Goal: Task Accomplishment & Management: Manage account settings

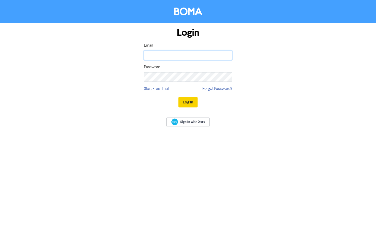
type input "[PERSON_NAME][EMAIL_ADDRESS][PERSON_NAME][DOMAIN_NAME]"
click at [192, 100] on button "Log In" at bounding box center [187, 102] width 19 height 11
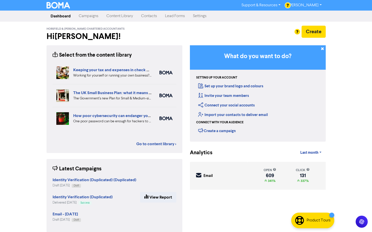
click at [88, 16] on link "Campaigns" at bounding box center [89, 16] width 28 height 10
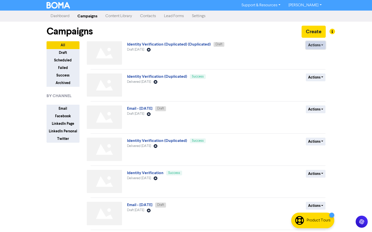
click at [316, 46] on button "Actions" at bounding box center [316, 45] width 20 height 8
click at [318, 63] on button "Duplicate" at bounding box center [326, 64] width 40 height 8
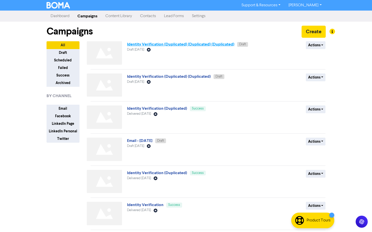
click at [222, 43] on link "Identity Verification (Duplicated) (Duplicated) (Duplicated)" at bounding box center [180, 44] width 107 height 5
click at [307, 142] on button "Actions" at bounding box center [316, 142] width 20 height 8
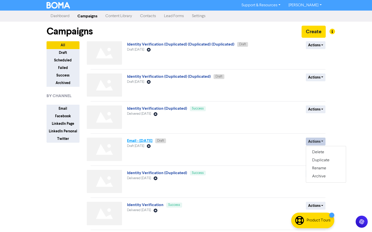
click at [152, 140] on link "Email - [DATE]" at bounding box center [139, 140] width 25 height 5
click at [163, 107] on link "Identity Verification (Duplicated)" at bounding box center [157, 108] width 60 height 5
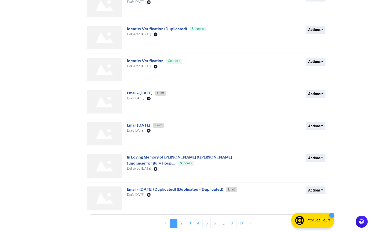
scroll to position [108, 0]
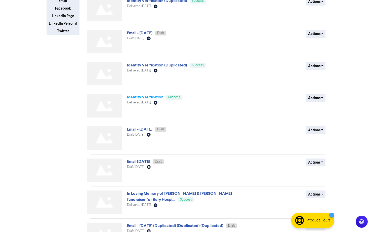
click at [153, 98] on link "Identity Verification" at bounding box center [145, 97] width 36 height 5
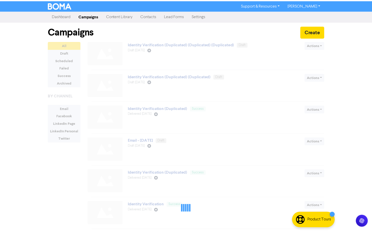
scroll to position [108, 0]
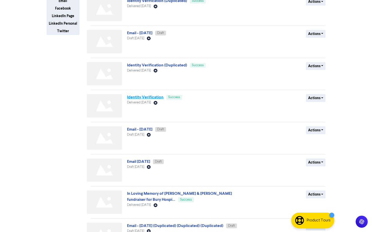
click at [153, 99] on link "Identity Verification" at bounding box center [145, 97] width 36 height 5
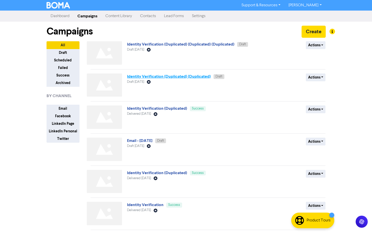
click at [164, 77] on link "Identity Verification (Duplicated) (Duplicated)" at bounding box center [169, 76] width 84 height 5
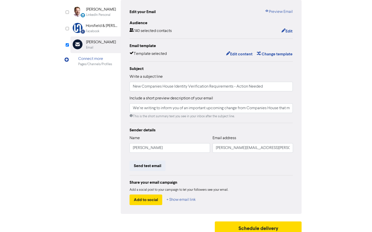
scroll to position [53, 0]
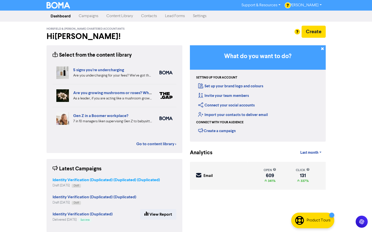
click at [111, 181] on strong "Identity Verification (Duplicated) (Duplicated) (Duplicated)" at bounding box center [106, 179] width 107 height 5
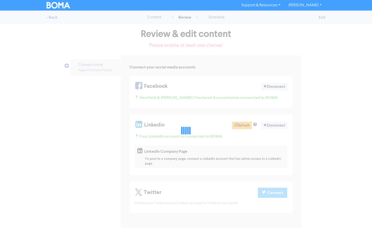
click at [111, 181] on div at bounding box center [186, 131] width 372 height 240
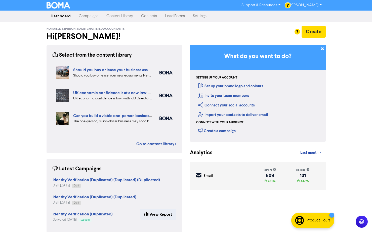
click at [88, 15] on link "Campaigns" at bounding box center [89, 16] width 28 height 10
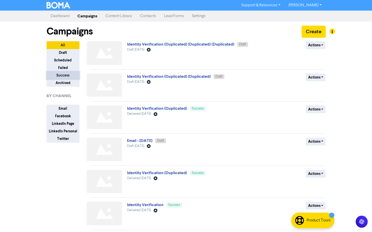
click at [66, 74] on button "Success" at bounding box center [63, 75] width 33 height 8
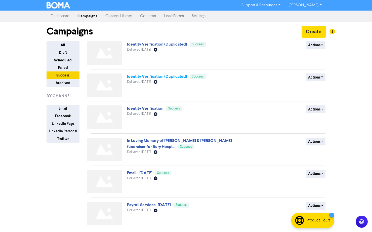
click at [156, 77] on link "Identity Verification (Duplicated)" at bounding box center [157, 76] width 60 height 5
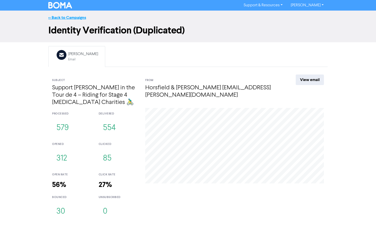
click at [60, 18] on link "<< Back to Campaigns" at bounding box center [67, 17] width 38 height 5
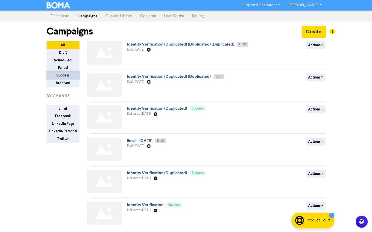
click at [63, 74] on button "Success" at bounding box center [63, 75] width 33 height 8
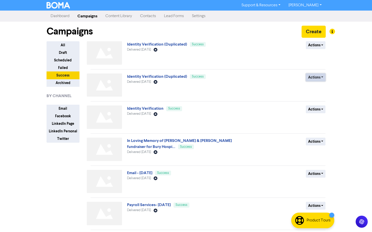
click at [311, 78] on button "Actions" at bounding box center [316, 77] width 20 height 8
click at [316, 87] on button "Duplicate" at bounding box center [326, 88] width 40 height 8
click at [69, 42] on button "All" at bounding box center [63, 45] width 33 height 8
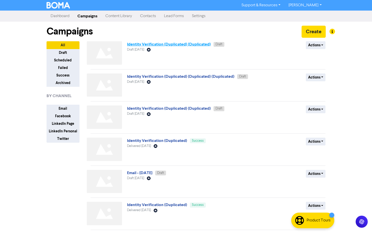
click at [174, 44] on link "Identity Verification (Duplicated) (Duplicated)" at bounding box center [169, 44] width 84 height 5
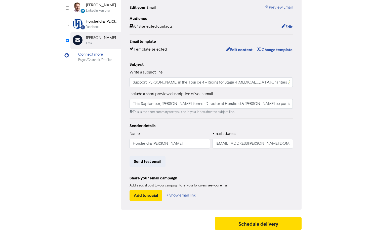
scroll to position [56, 0]
click at [288, 28] on button "Edit" at bounding box center [287, 26] width 12 height 7
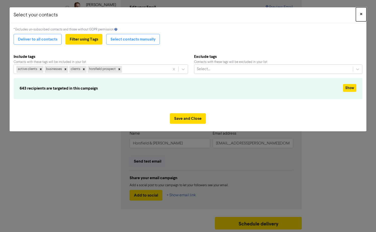
click at [357, 12] on button "×" at bounding box center [361, 14] width 11 height 14
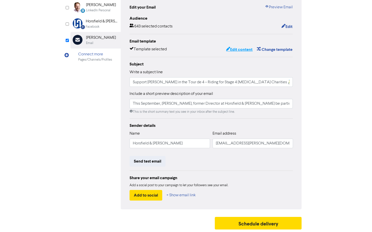
click at [231, 47] on button "Edit content" at bounding box center [239, 49] width 27 height 7
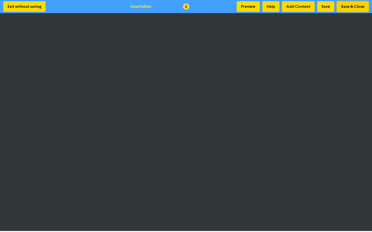
click at [344, 6] on button "Save & Close" at bounding box center [353, 6] width 32 height 11
